Goal: Transaction & Acquisition: Book appointment/travel/reservation

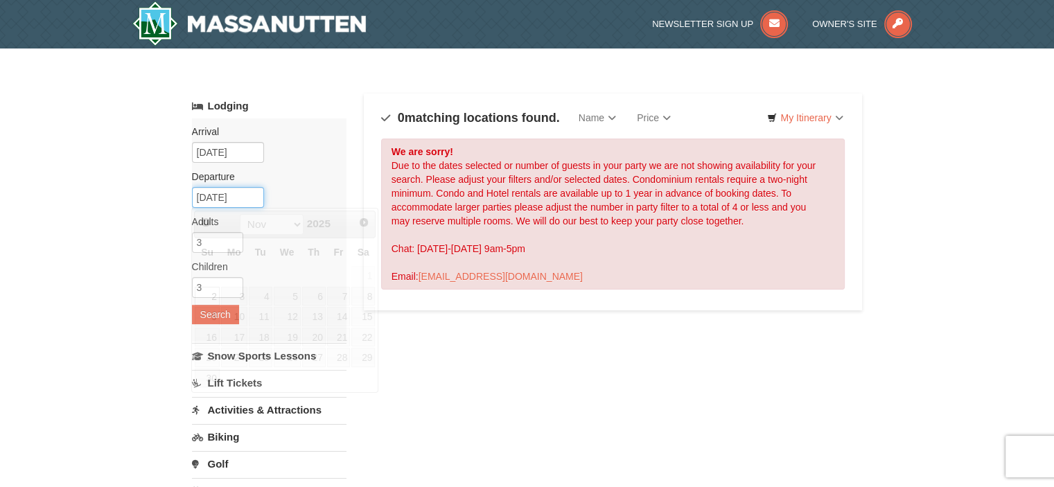
click at [252, 195] on input "[DATE]" at bounding box center [228, 197] width 72 height 21
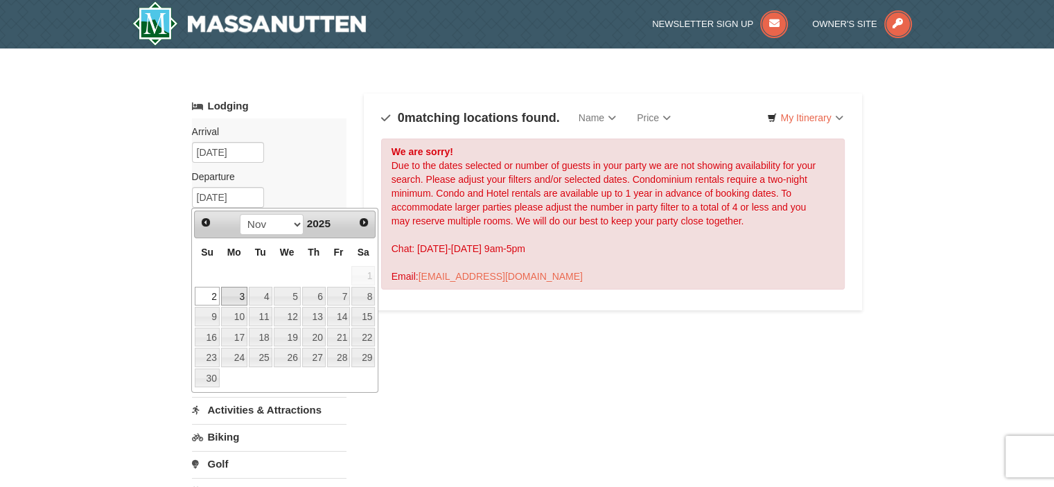
click at [231, 304] on link "3" at bounding box center [234, 296] width 26 height 19
type input "[DATE]"
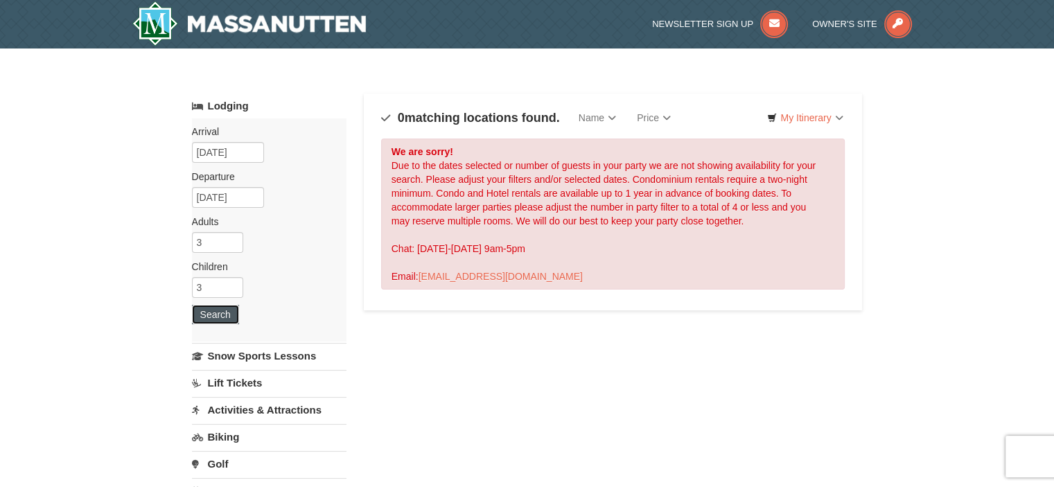
click at [225, 320] on button "Search" at bounding box center [215, 314] width 47 height 19
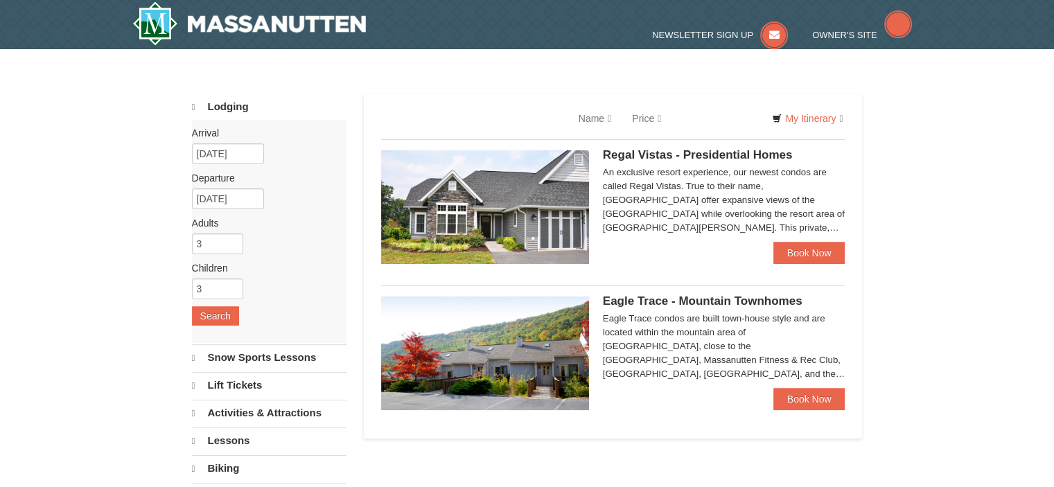
select select "9"
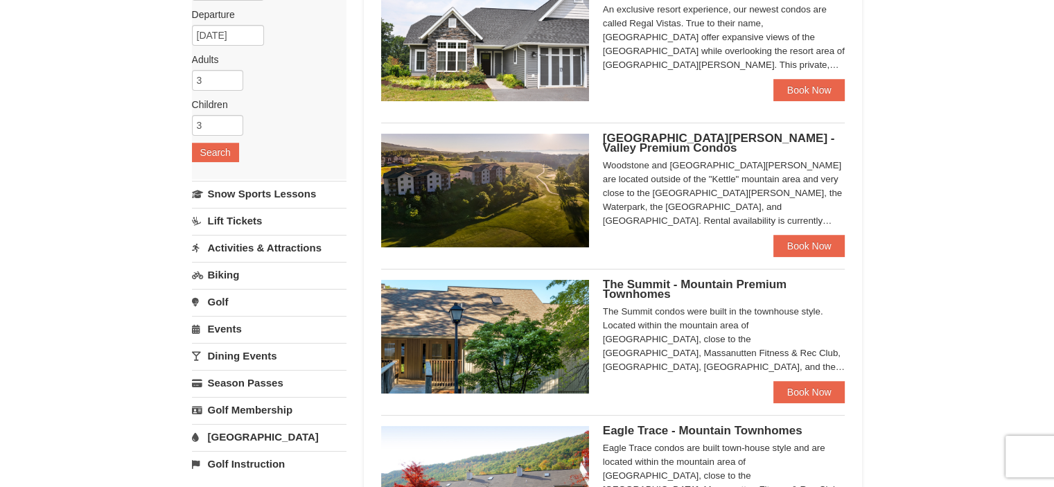
scroll to position [139, 0]
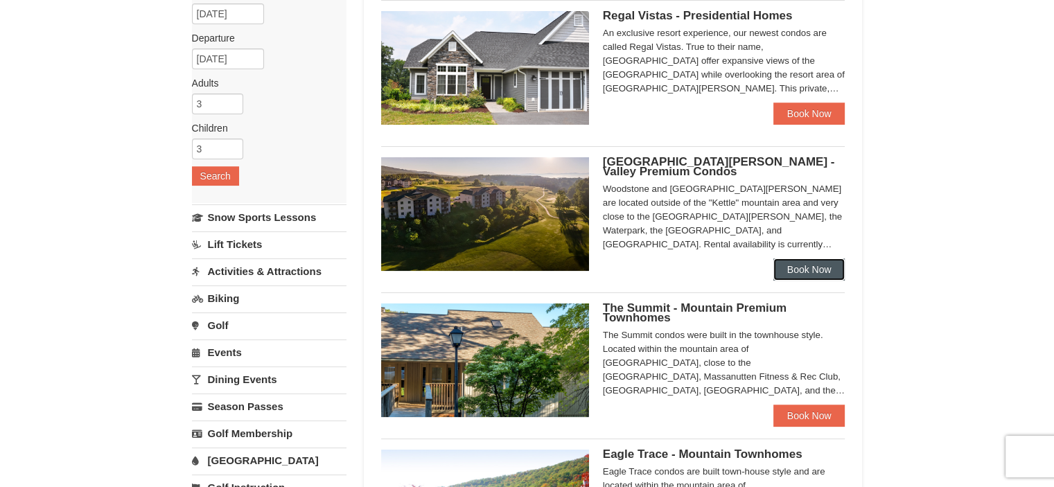
click at [797, 266] on link "Book Now" at bounding box center [810, 270] width 72 height 22
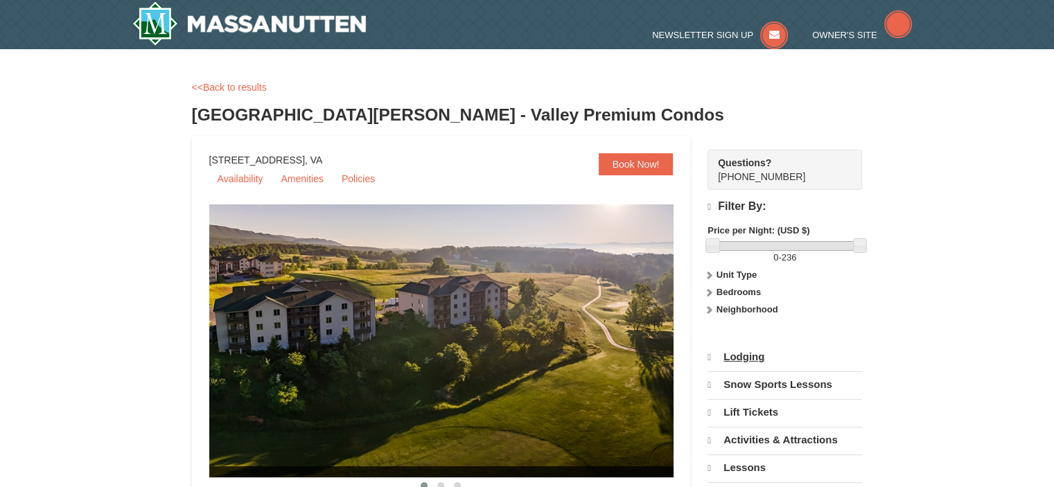
select select "9"
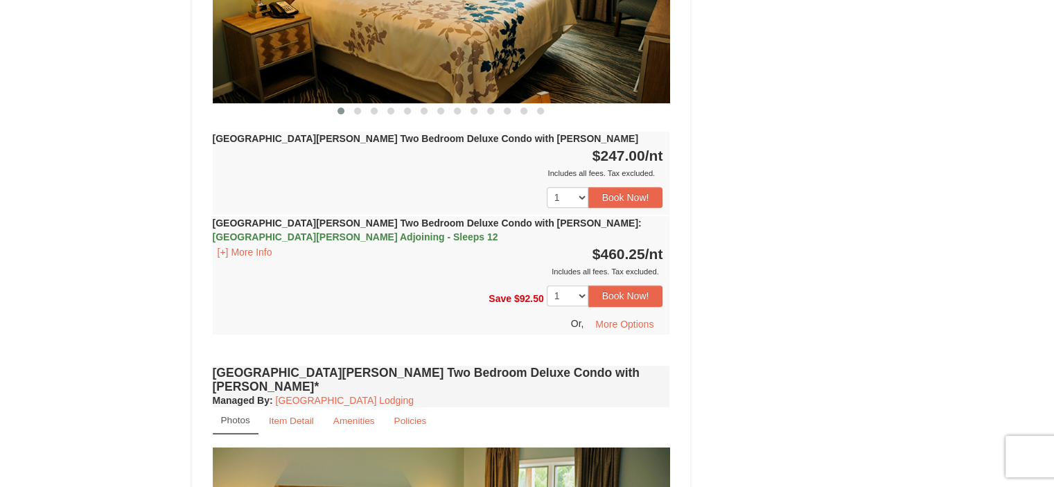
scroll to position [832, 0]
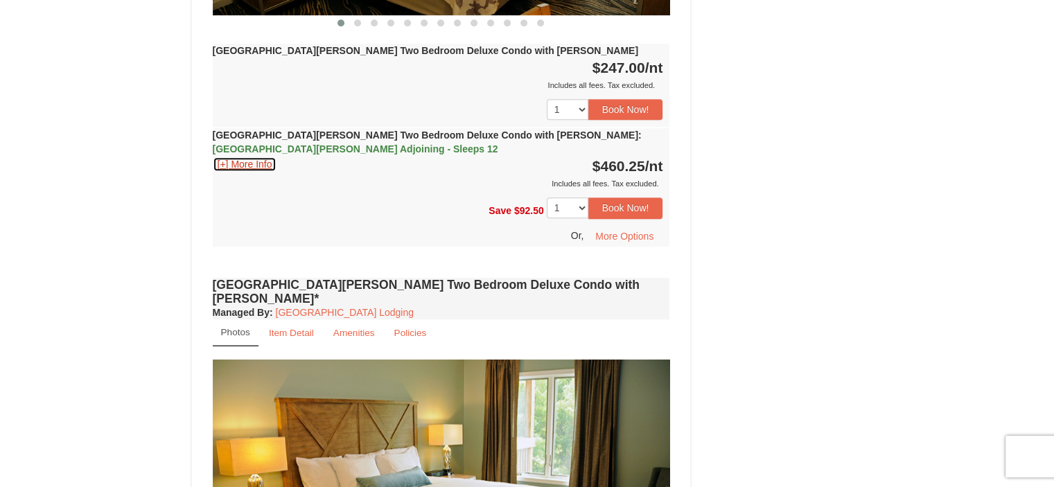
click at [241, 157] on button "[+] More Info" at bounding box center [245, 164] width 64 height 15
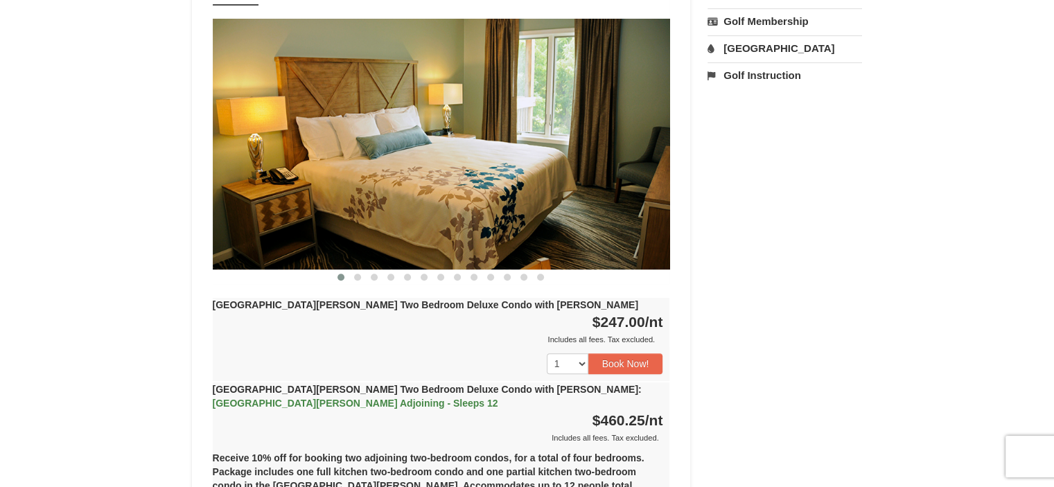
scroll to position [555, 0]
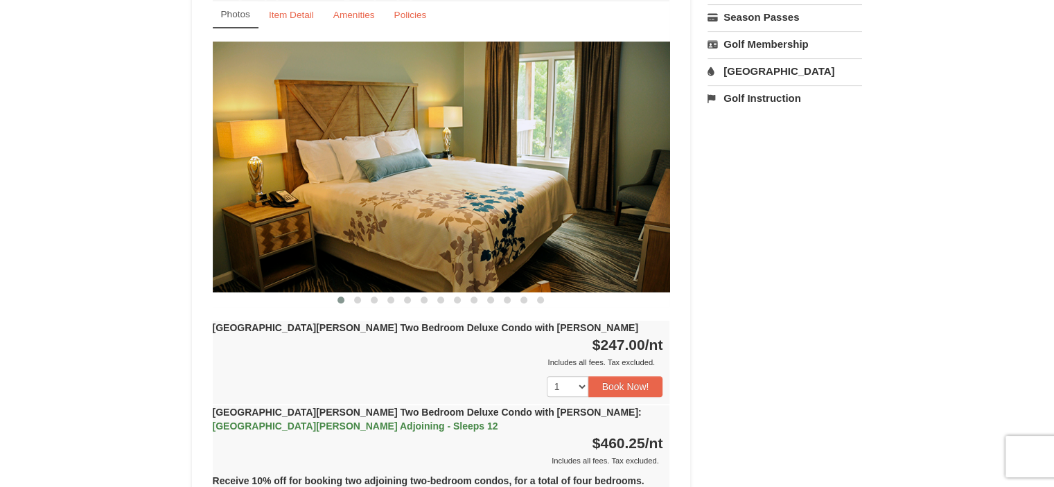
click at [636, 153] on img at bounding box center [442, 167] width 458 height 250
click at [555, 155] on img at bounding box center [442, 167] width 458 height 250
click at [466, 149] on img at bounding box center [442, 167] width 458 height 250
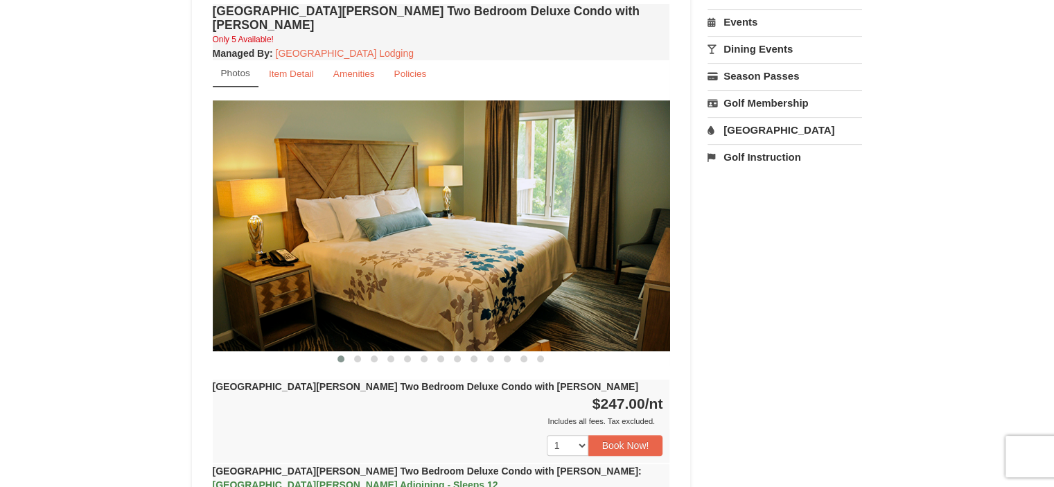
scroll to position [416, 0]
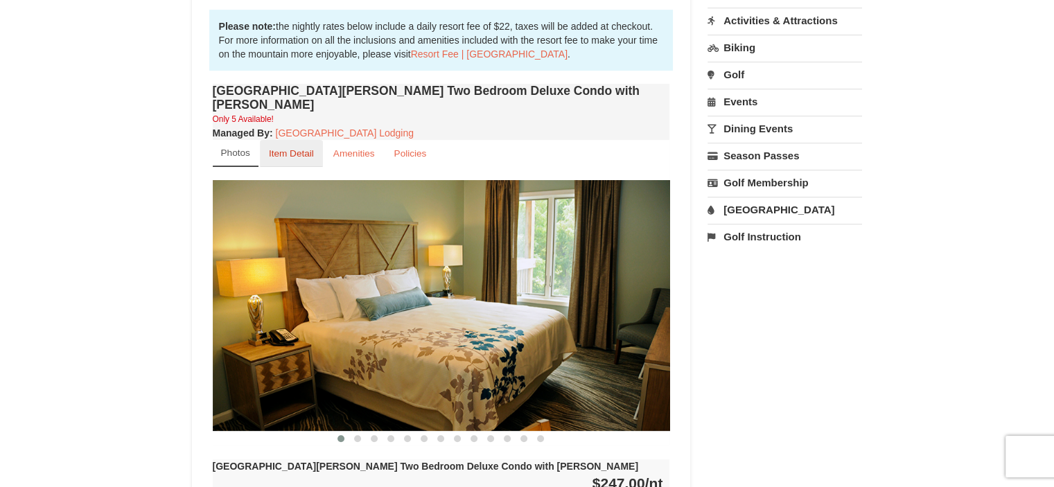
click at [295, 148] on small "Item Detail" at bounding box center [291, 153] width 45 height 10
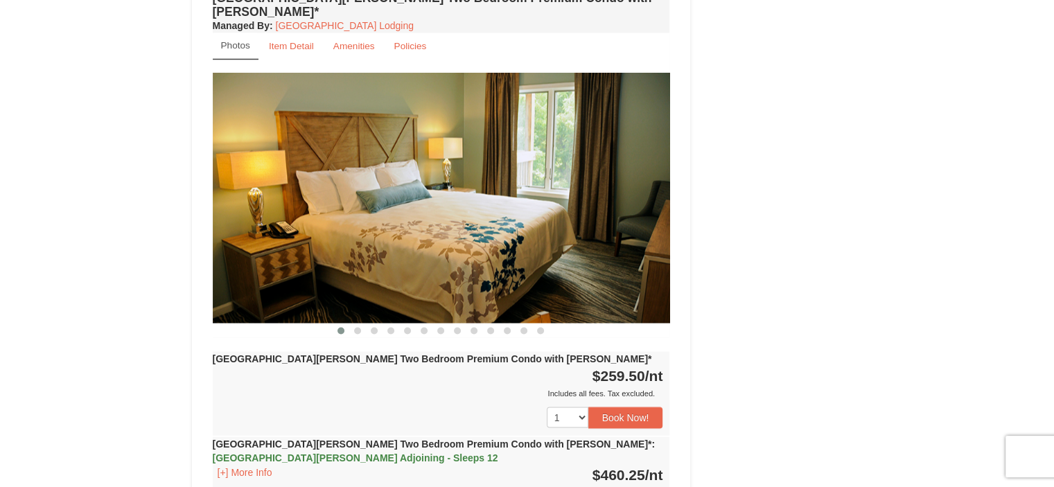
scroll to position [2426, 0]
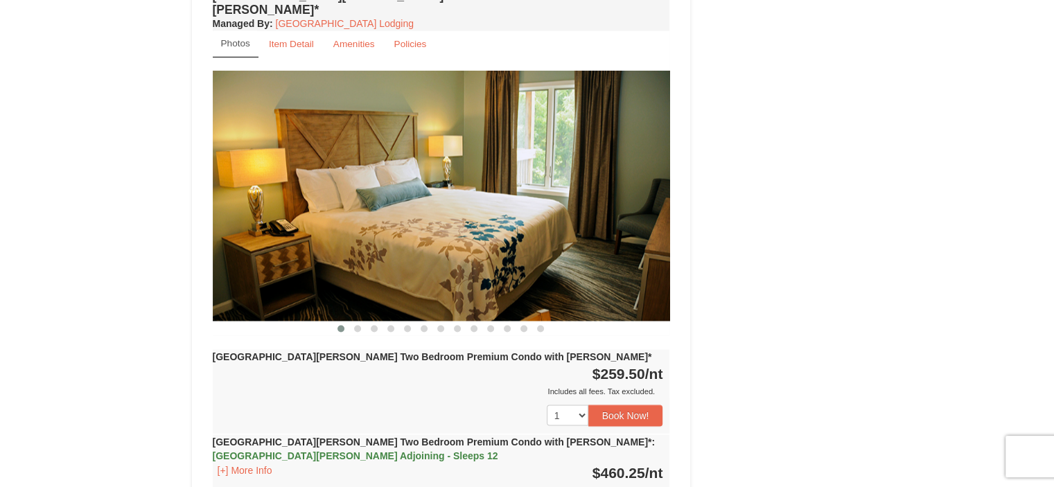
click at [336, 436] on strong "Woodstone Meadows Two Bedroom Premium Condo with Jacuzzi* : Woodstone Meadows A…" at bounding box center [434, 448] width 443 height 25
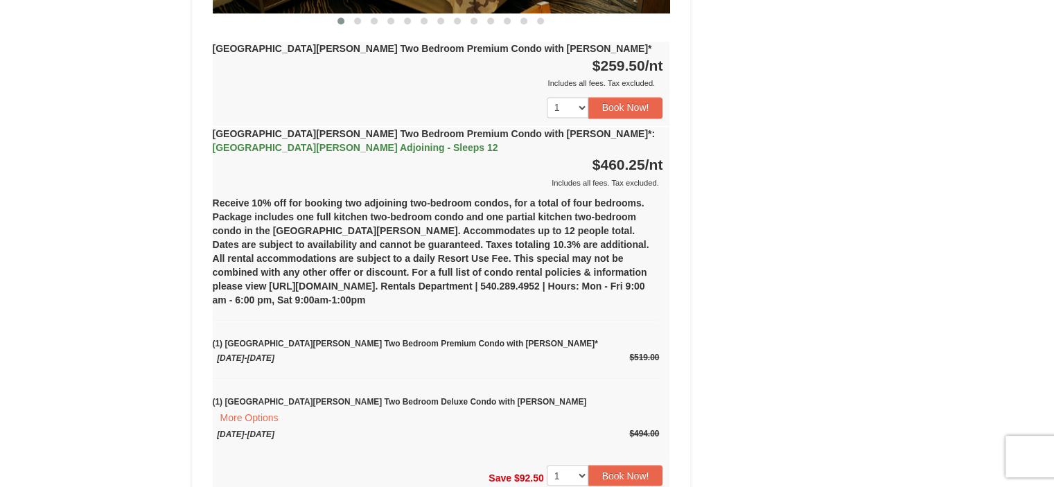
scroll to position [2381, 0]
